Goal: Task Accomplishment & Management: Manage account settings

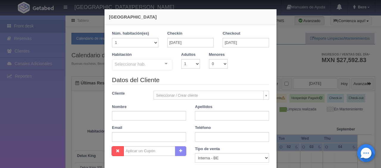
click at [201, 72] on div "Habitación Seleccionar hab. SUITE SUITE - Sin asignar SUITE 301 Habitación Pers…" at bounding box center [190, 64] width 166 height 24
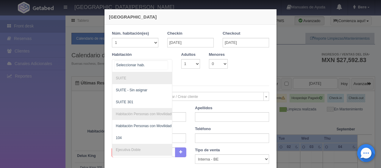
click at [159, 68] on div at bounding box center [142, 65] width 60 height 13
click at [132, 40] on select "1 2 3 4 5 6 7 8 9 10 11 12 13 14 15 16 17 18 19 20" at bounding box center [135, 43] width 46 height 10
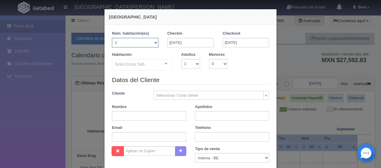
select select "2"
click at [112, 38] on select "1 2 3 4 5 6 7 8 9 10 11 12 13 14 15 16 17 18 19 20" at bounding box center [135, 43] width 46 height 10
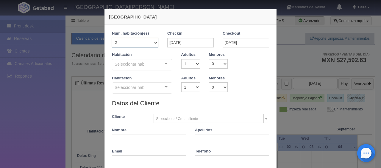
checkbox input "false"
drag, startPoint x: 146, startPoint y: 66, endPoint x: 145, endPoint y: 98, distance: 31.9
click at [146, 66] on div "Seleccionar hab." at bounding box center [142, 64] width 60 height 11
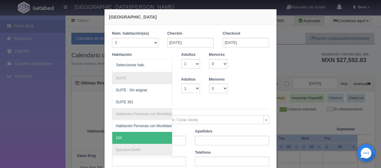
click at [186, 104] on legend "Datos del Cliente" at bounding box center [190, 104] width 157 height 9
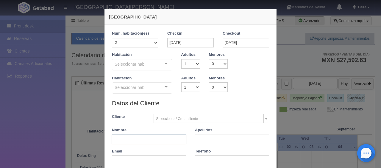
click at [149, 139] on input "text" at bounding box center [149, 139] width 74 height 10
paste input "Edgar Elizondo"
drag, startPoint x: 164, startPoint y: 142, endPoint x: 123, endPoint y: 142, distance: 40.8
click at [123, 142] on input "Edgar Elizondo" at bounding box center [149, 139] width 74 height 10
type input "Edgar"
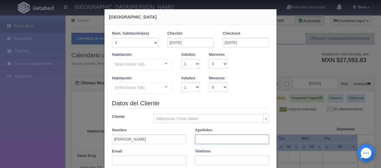
paste input "Elizondo"
type input "Elizondo"
click at [211, 157] on input "text" at bounding box center [232, 160] width 74 height 10
paste input "8122557037"
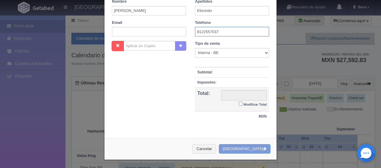
type input "8122557037"
click at [248, 102] on small "Modificar Total" at bounding box center [255, 104] width 23 height 4
click at [243, 102] on input "Modificar Total" at bounding box center [241, 104] width 4 height 4
checkbox input "true"
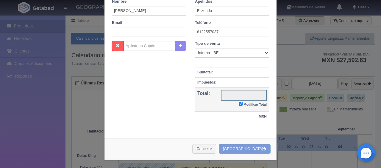
scroll to position [108, 0]
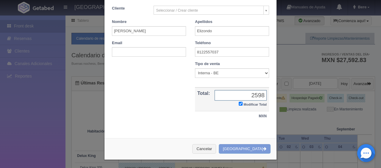
type input "2598"
click at [236, 73] on select "Correo Electronico Interna - BE Llamada OTA Externa Otro WALK IN" at bounding box center [232, 73] width 74 height 10
select select "walkin"
click at [195, 68] on select "Correo Electronico Interna - BE Llamada OTA Externa Otro WALK IN" at bounding box center [232, 73] width 74 height 10
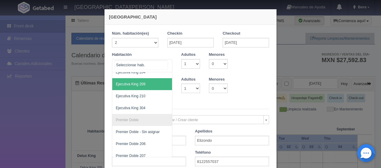
scroll to position [179, 0]
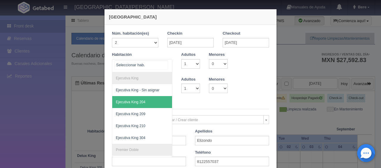
click at [143, 100] on span "Ejecutiva King 204" at bounding box center [162, 102] width 100 height 12
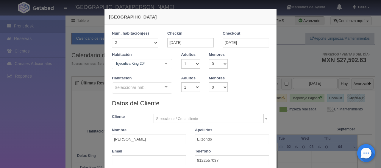
click at [152, 86] on div "Seleccionar hab." at bounding box center [142, 87] width 60 height 11
checkbox input "false"
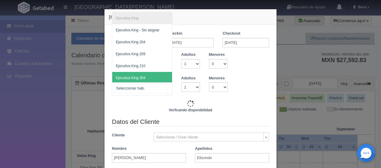
drag, startPoint x: 150, startPoint y: 76, endPoint x: 155, endPoint y: 80, distance: 6.1
click at [150, 76] on span "Ejecutiva King 304" at bounding box center [142, 78] width 60 height 12
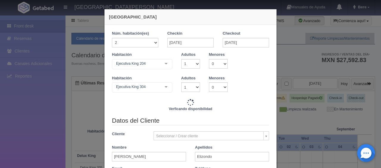
type input "2598.00"
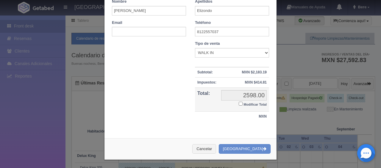
click at [251, 103] on small "Modificar Total" at bounding box center [255, 104] width 23 height 4
click at [243, 103] on input "Modificar Total" at bounding box center [241, 104] width 4 height 4
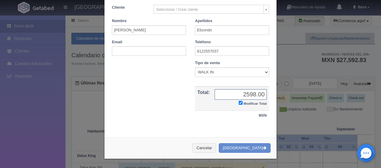
checkbox input "true"
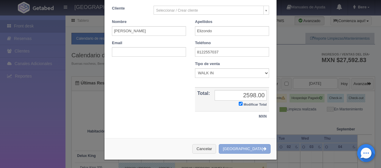
click at [252, 146] on button "Crear Reserva" at bounding box center [245, 149] width 52 height 10
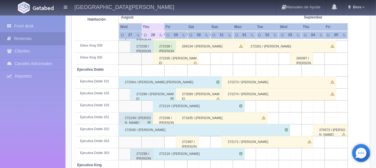
scroll to position [258, 0]
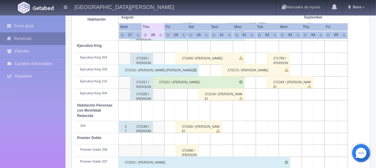
click at [30, 38] on link "Reservas" at bounding box center [33, 38] width 66 height 12
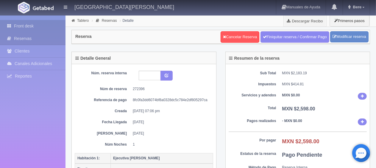
click at [47, 27] on link "Front desk" at bounding box center [33, 26] width 66 height 12
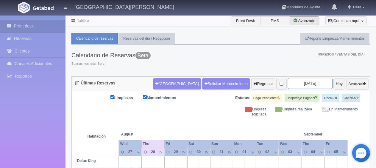
click at [315, 83] on input "2025-08-29" at bounding box center [310, 83] width 45 height 11
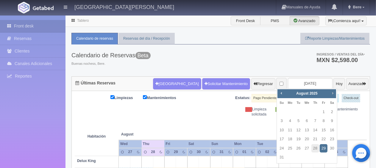
click at [335, 93] on span "Next" at bounding box center [332, 93] width 5 height 5
click at [331, 110] on link "6" at bounding box center [332, 111] width 8 height 9
type input "[DATE]"
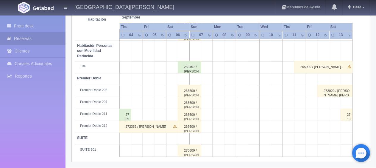
scroll to position [139, 0]
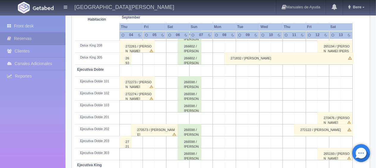
click at [196, 132] on div "266598 / [PERSON_NAME]" at bounding box center [190, 130] width 24 height 12
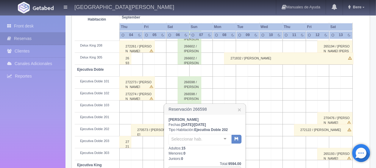
scroll to position [198, 0]
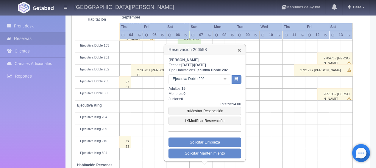
click at [239, 49] on link "×" at bounding box center [240, 50] width 4 height 6
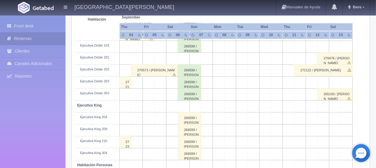
click at [189, 83] on div "266598 / Javier Romero" at bounding box center [190, 82] width 24 height 12
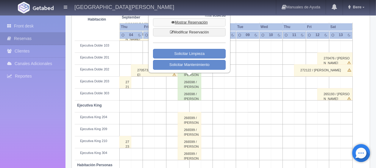
click at [198, 24] on link "Mostrar Reservación" at bounding box center [189, 22] width 73 height 8
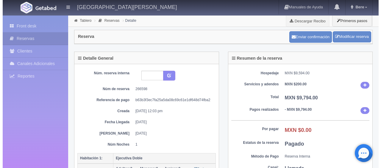
scroll to position [208, 0]
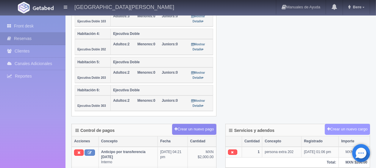
click at [363, 125] on button "Crear un nuevo cargo" at bounding box center [347, 129] width 45 height 11
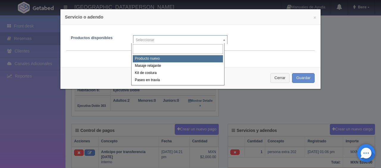
select select "0"
type input "1"
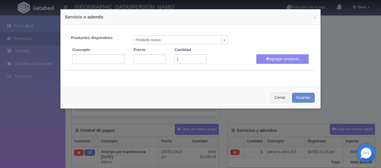
click at [102, 46] on div "Concepto Precio Cantidad 1 Fecha Fecha [DATE] [PERSON_NAME] producto" at bounding box center [190, 54] width 257 height 20
click at [101, 54] on input "text" at bounding box center [98, 59] width 52 height 10
type input "p"
type input "1na persona extra 203"
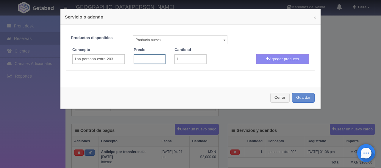
click at [138, 62] on input "number" at bounding box center [150, 59] width 32 height 10
type input "200"
click button "Agregar producto" at bounding box center [282, 59] width 52 height 10
select select
type input "1"
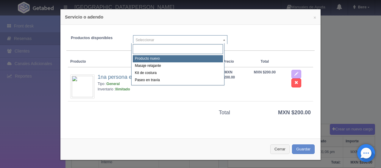
select select "0"
type input "1"
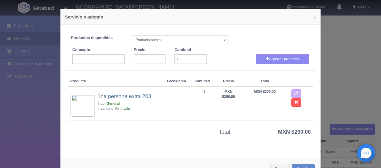
scroll to position [20, 0]
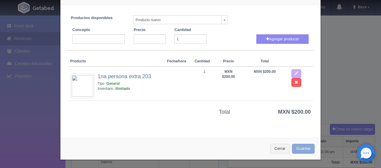
click at [299, 148] on button "Guardar" at bounding box center [303, 149] width 23 height 10
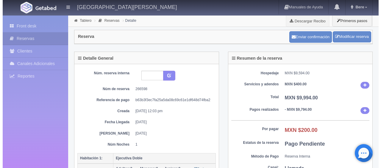
scroll to position [238, 0]
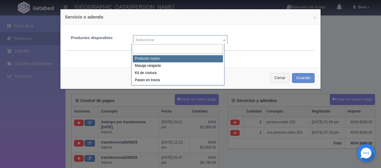
click at [143, 41] on body "Hotel Puerta San Pedro Manuales de Ayuda Actualizaciones recientes Bere Mi Perf…" at bounding box center [190, 148] width 381 height 743
drag, startPoint x: 139, startPoint y: 60, endPoint x: 133, endPoint y: 54, distance: 8.2
select select "0"
type input "1"
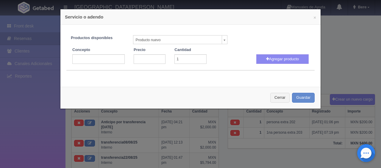
click at [98, 53] on div "Concepto" at bounding box center [98, 55] width 61 height 17
click at [98, 56] on input "text" at bounding box center [98, 59] width 52 height 10
type input "1na persona extra 303"
type input "200"
click button "Agregar producto" at bounding box center [282, 59] width 52 height 10
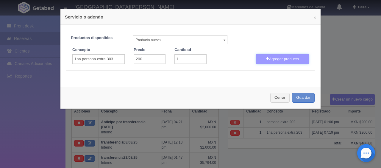
select select
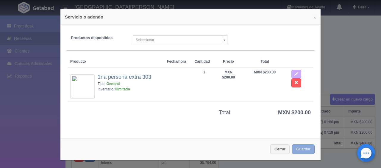
click at [292, 144] on button "Guardar" at bounding box center [303, 149] width 23 height 10
